Goal: Check status: Check status

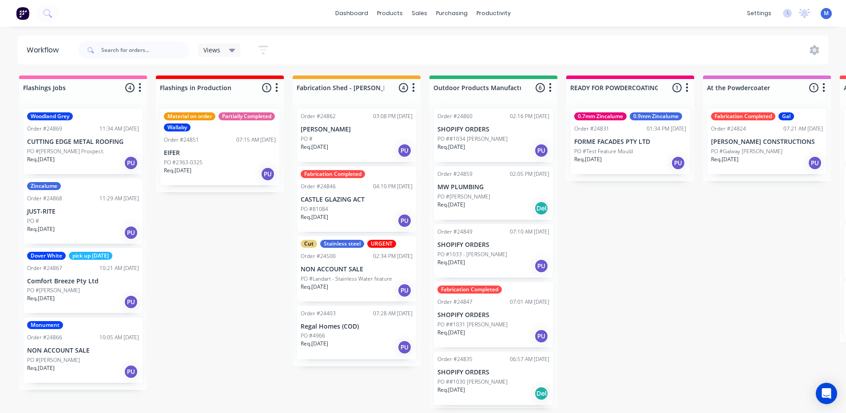
scroll to position [2, 0]
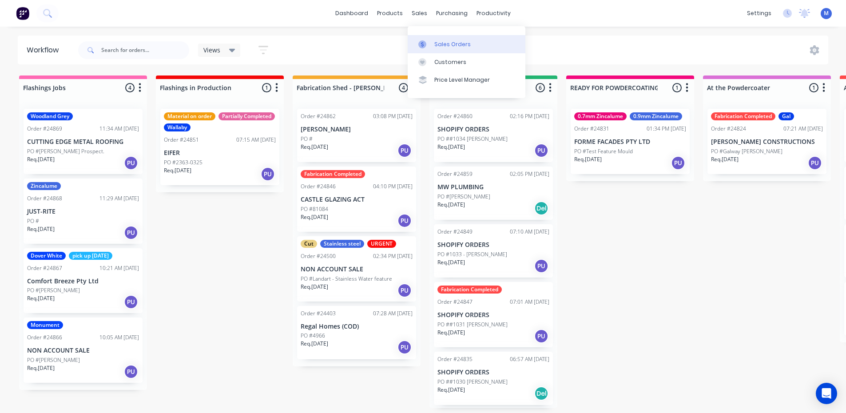
click at [453, 44] on div "Sales Orders" at bounding box center [452, 44] width 36 height 8
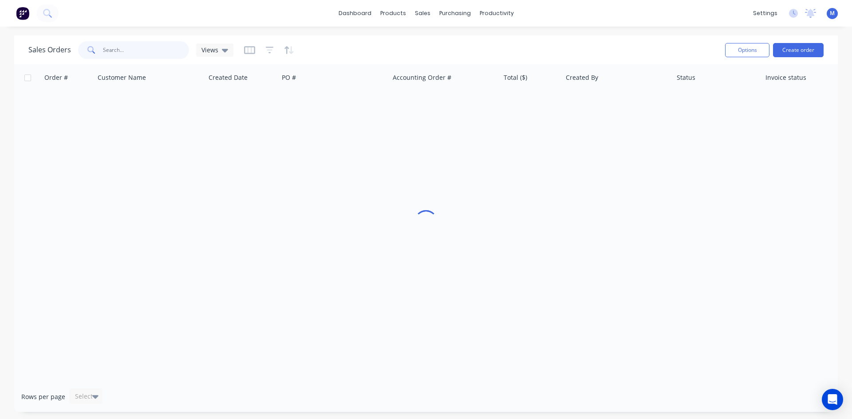
click at [124, 50] on input "text" at bounding box center [146, 50] width 87 height 18
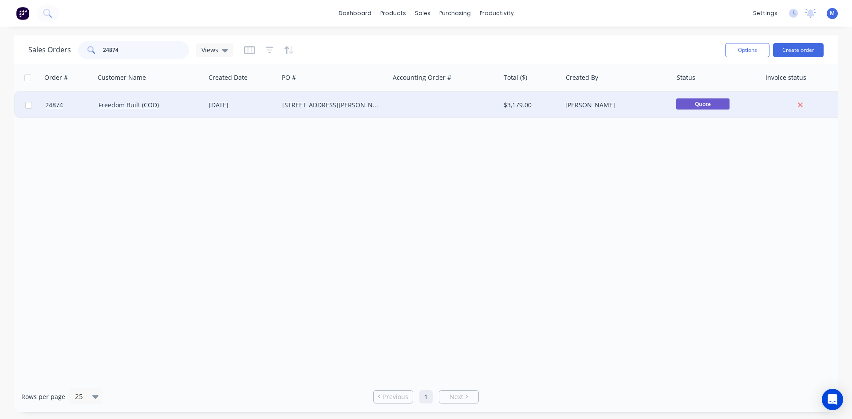
type input "24874"
click at [411, 99] on div at bounding box center [444, 105] width 111 height 27
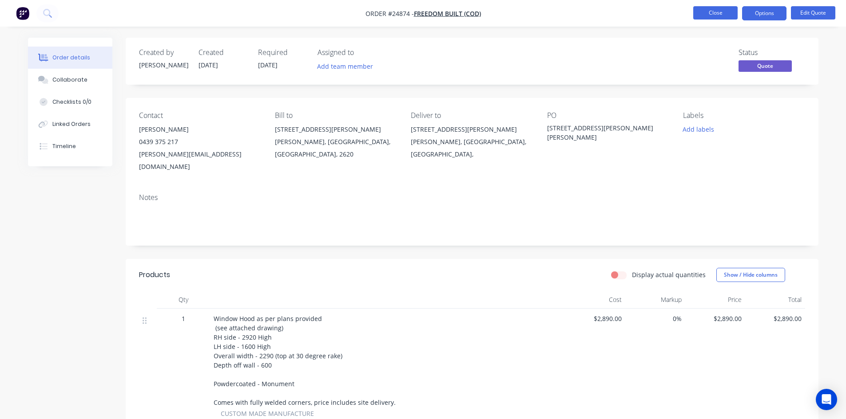
click at [702, 11] on button "Close" at bounding box center [715, 12] width 44 height 13
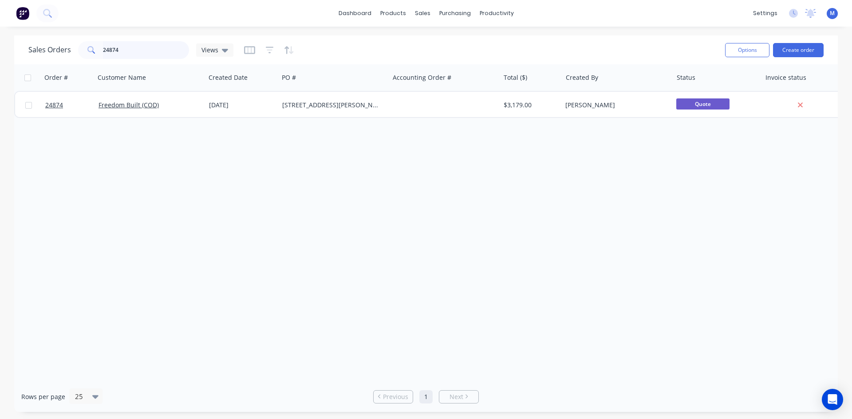
drag, startPoint x: 73, startPoint y: 46, endPoint x: 51, endPoint y: 47, distance: 21.8
click at [55, 47] on div "Sales Orders 24874 Views" at bounding box center [130, 50] width 205 height 18
